Goal: Transaction & Acquisition: Obtain resource

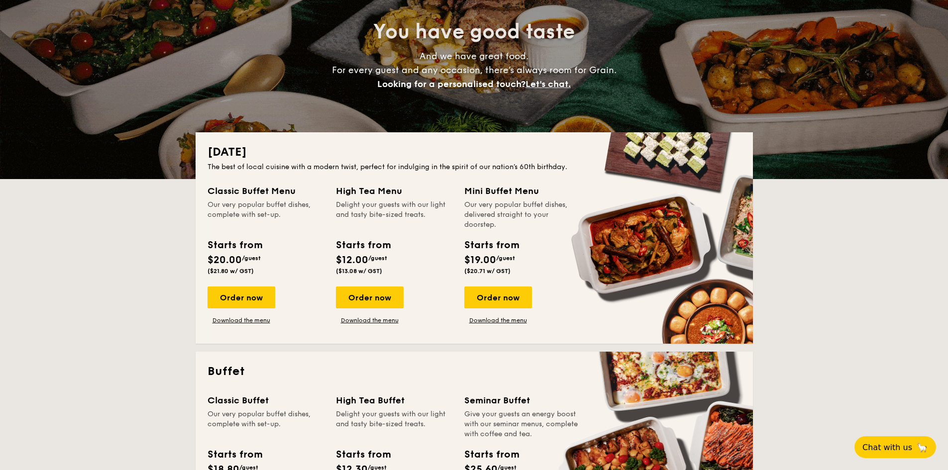
scroll to position [249, 0]
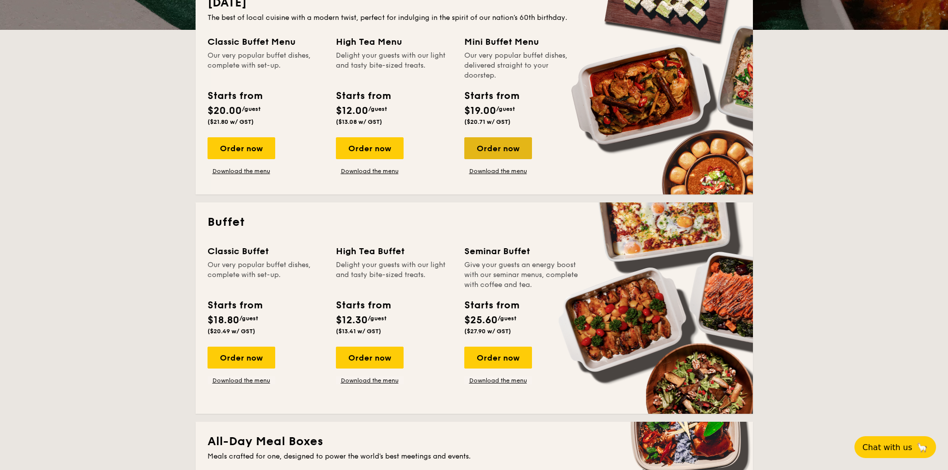
drag, startPoint x: 501, startPoint y: 147, endPoint x: 511, endPoint y: 144, distance: 10.9
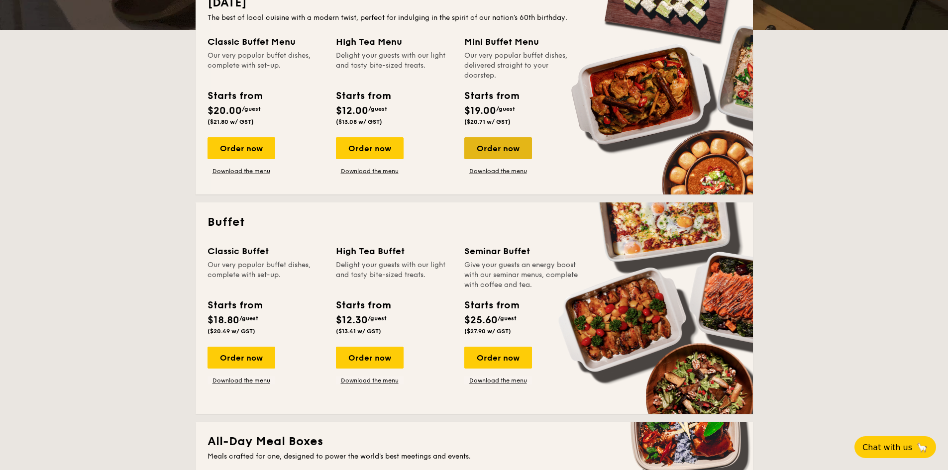
click at [503, 147] on div "Order now" at bounding box center [498, 148] width 68 height 22
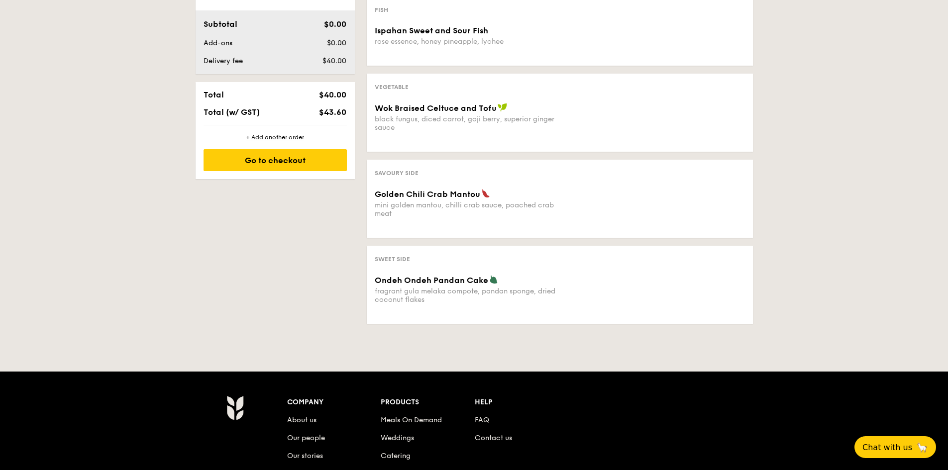
scroll to position [199, 0]
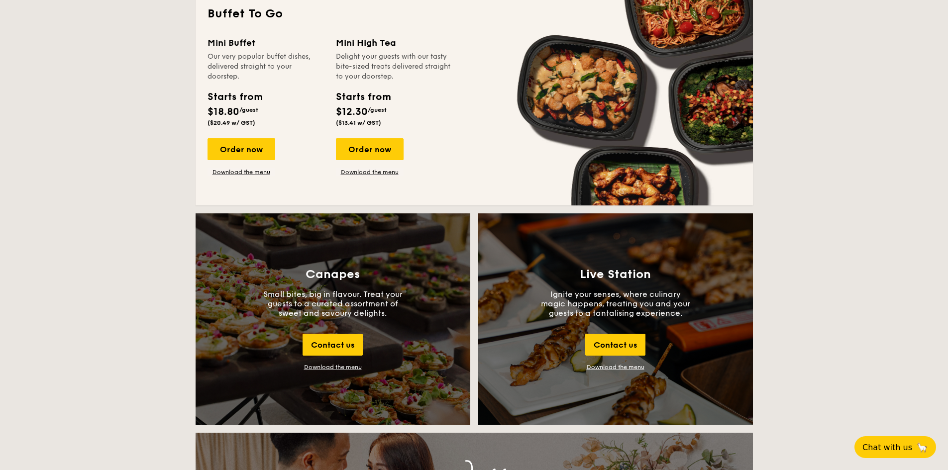
scroll to position [896, 0]
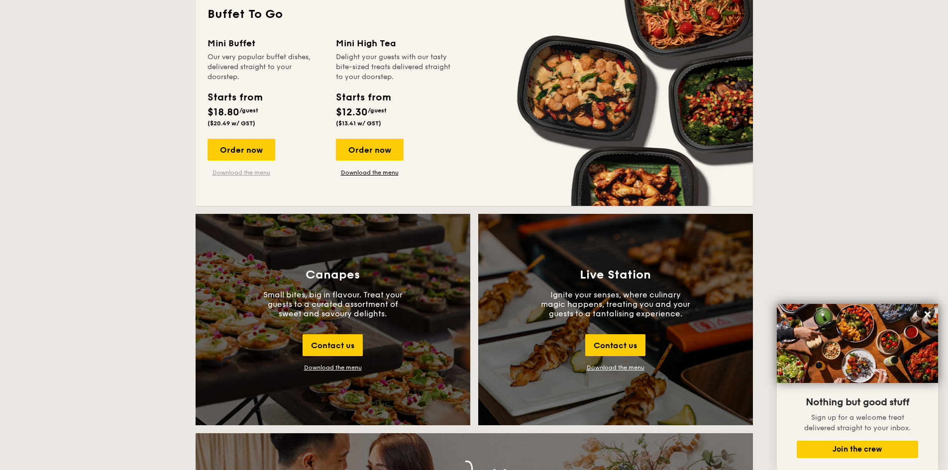
click at [258, 172] on link "Download the menu" at bounding box center [241, 173] width 68 height 8
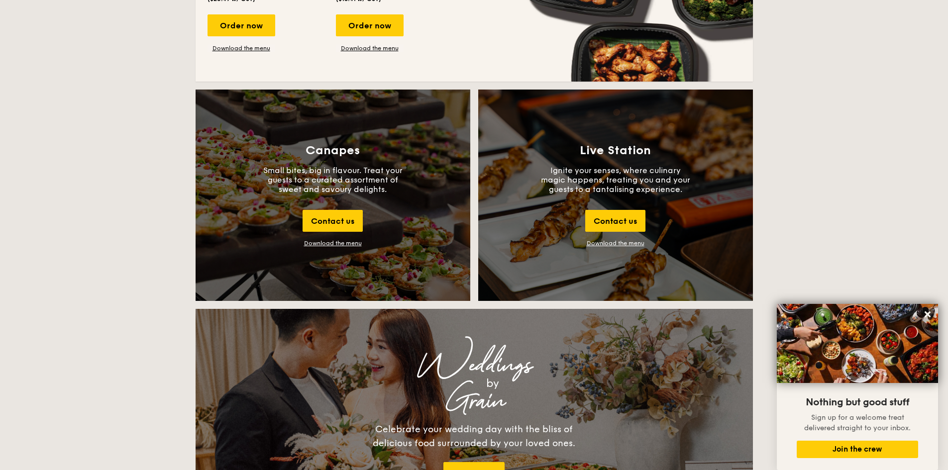
scroll to position [945, 0]
